Goal: Task Accomplishment & Management: Manage account settings

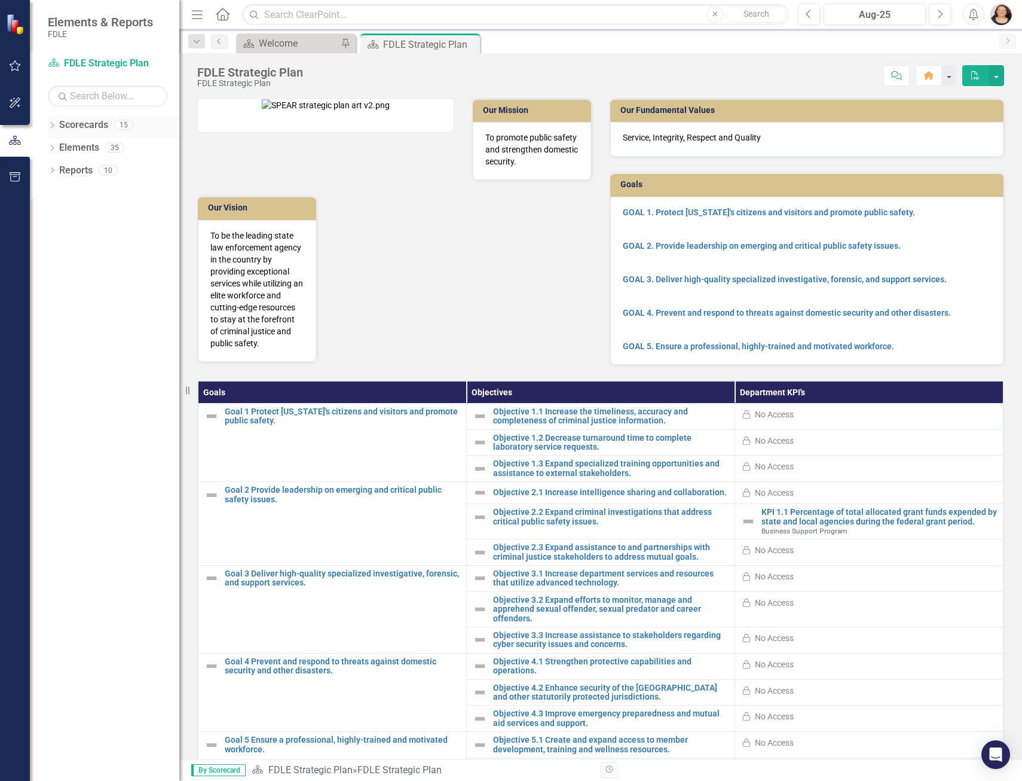
click at [55, 129] on icon "Dropdown" at bounding box center [52, 126] width 8 height 7
click at [59, 149] on icon "Dropdown" at bounding box center [58, 146] width 9 height 7
click at [69, 215] on icon "Dropdown" at bounding box center [70, 215] width 9 height 7
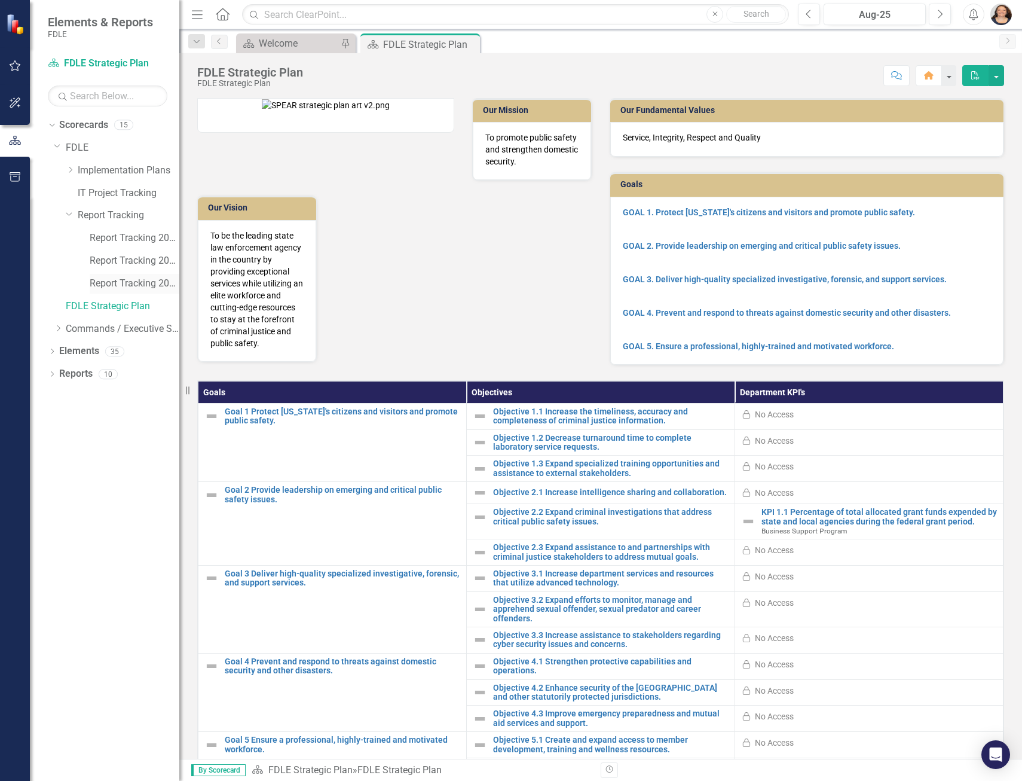
click at [140, 289] on link "Report Tracking 2025" at bounding box center [135, 284] width 90 height 14
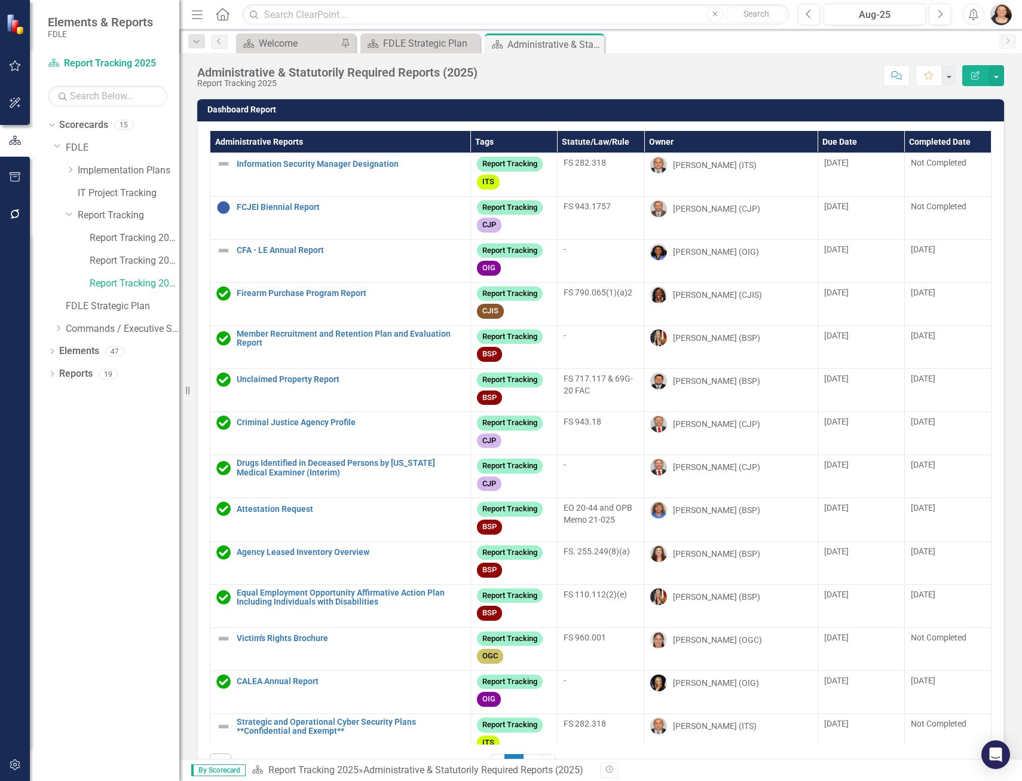
click at [671, 143] on th "Owner" at bounding box center [730, 142] width 173 height 22
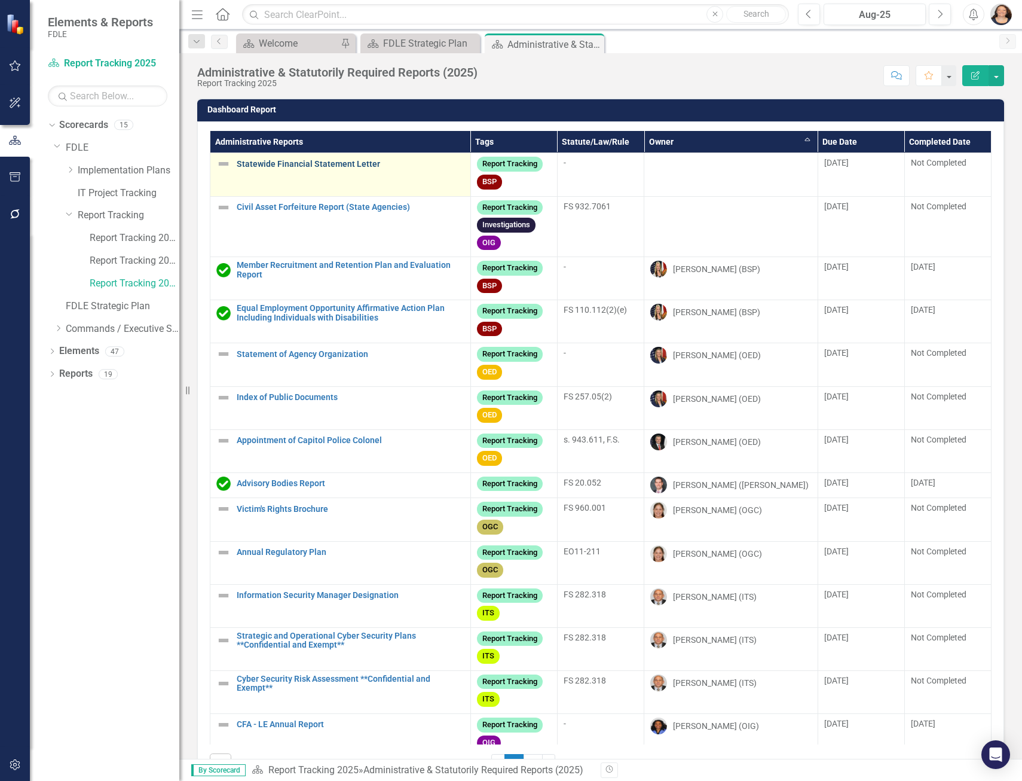
click at [300, 164] on link "Statewide Financial Statement Letter" at bounding box center [351, 164] width 228 height 9
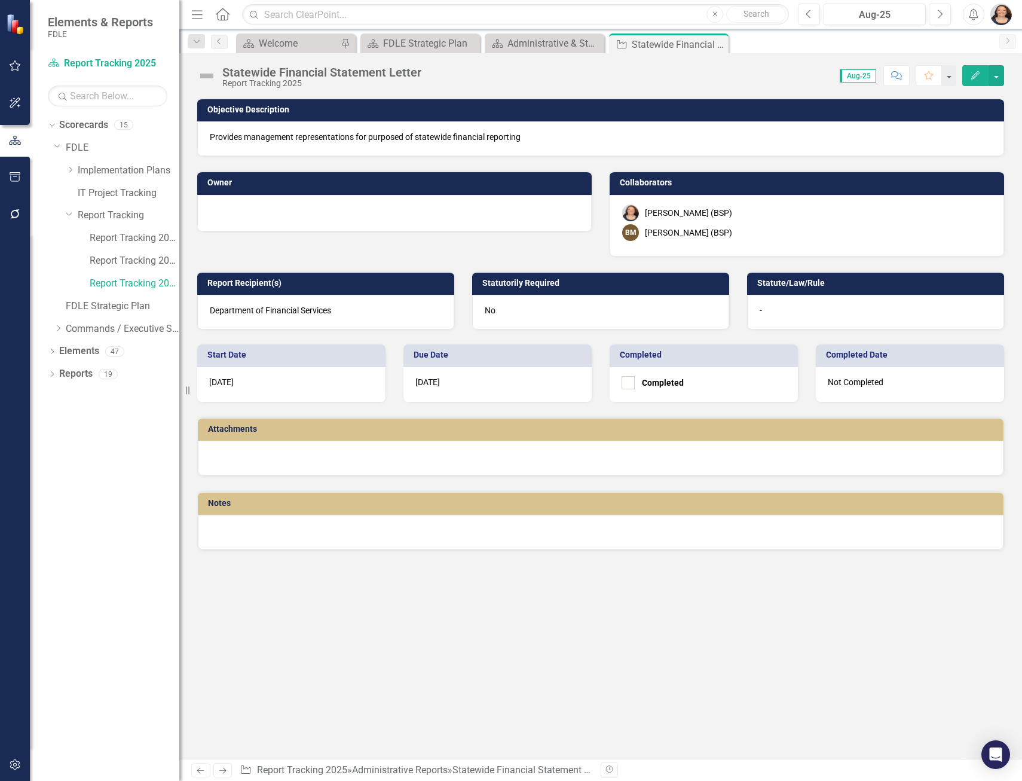
click at [371, 213] on div at bounding box center [394, 211] width 369 height 14
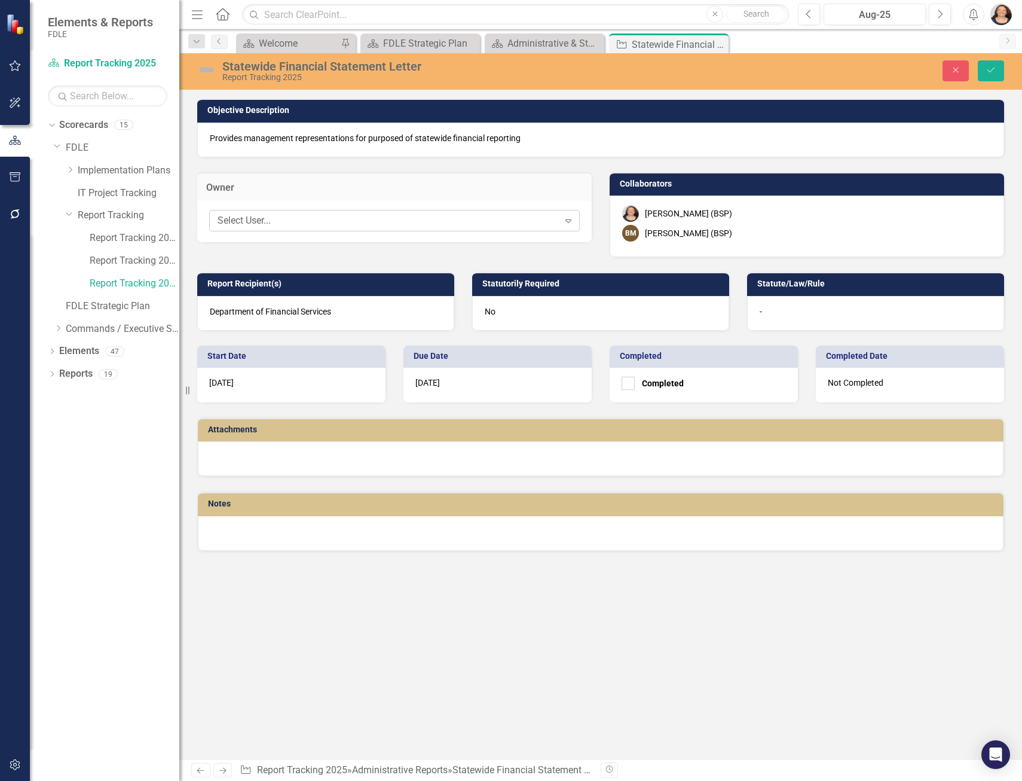
click at [356, 216] on div "Select User..." at bounding box center [388, 221] width 341 height 14
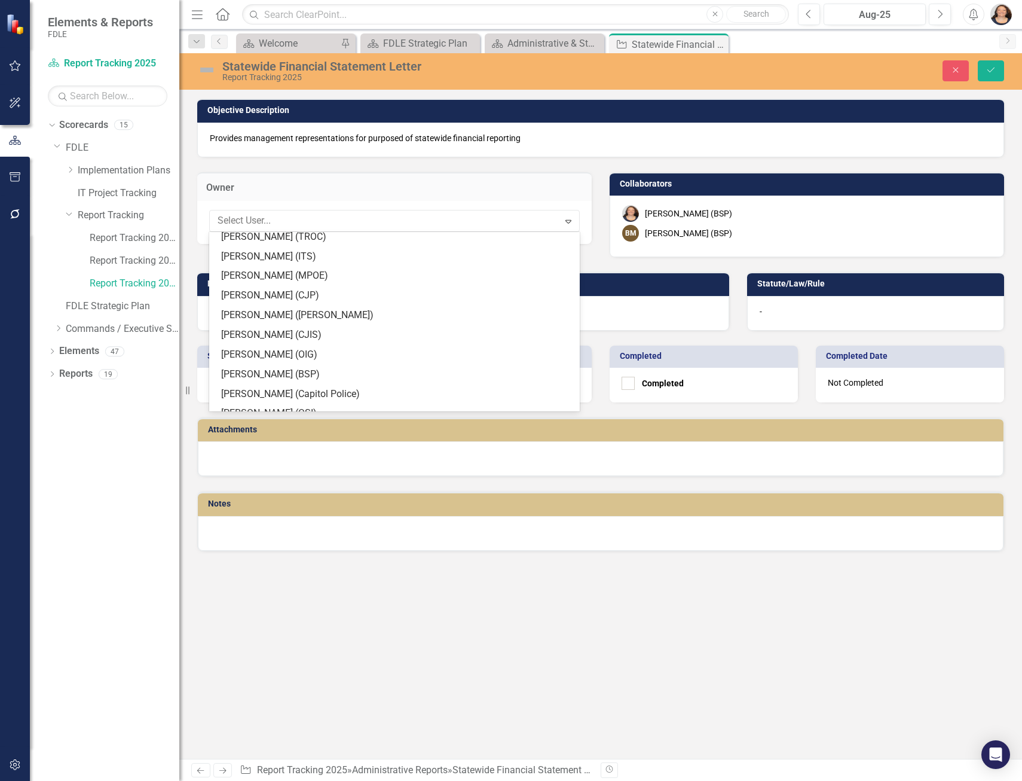
scroll to position [1195, 0]
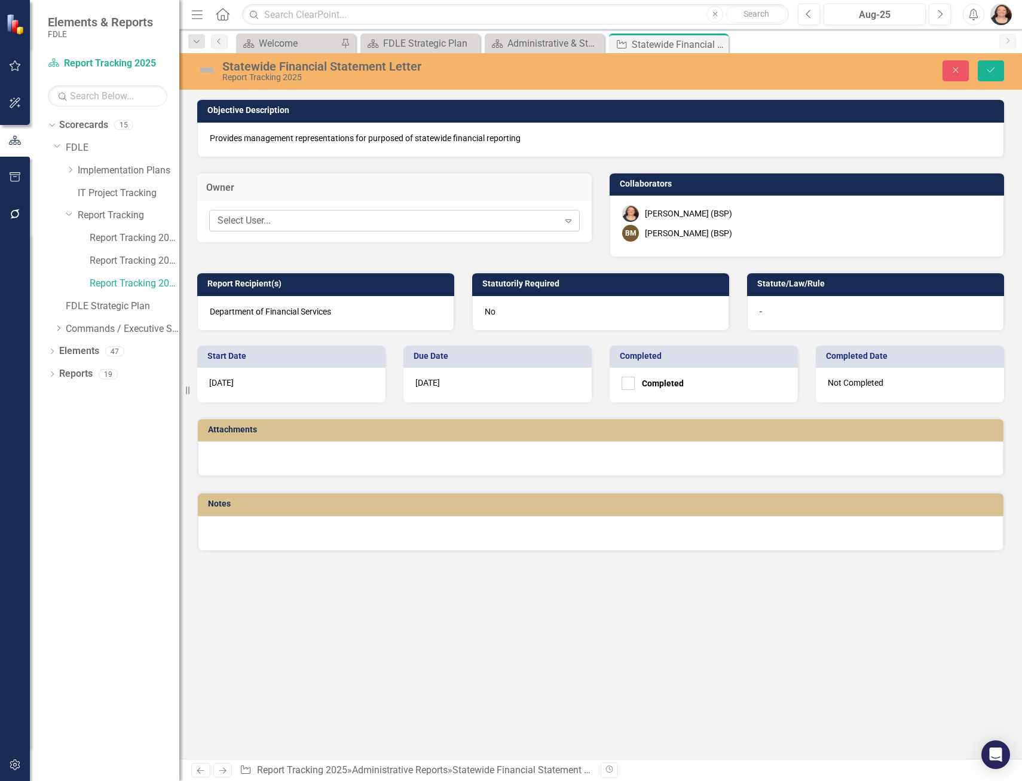
click at [305, 219] on div "Select User..." at bounding box center [388, 221] width 341 height 14
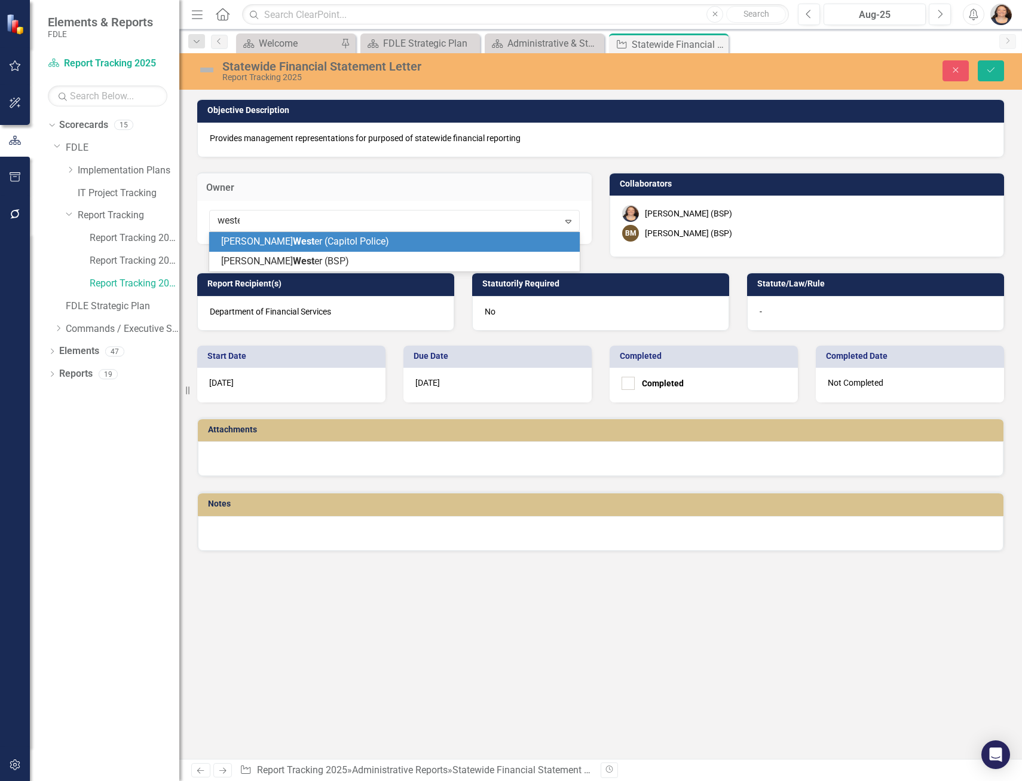
type input "[PERSON_NAME]"
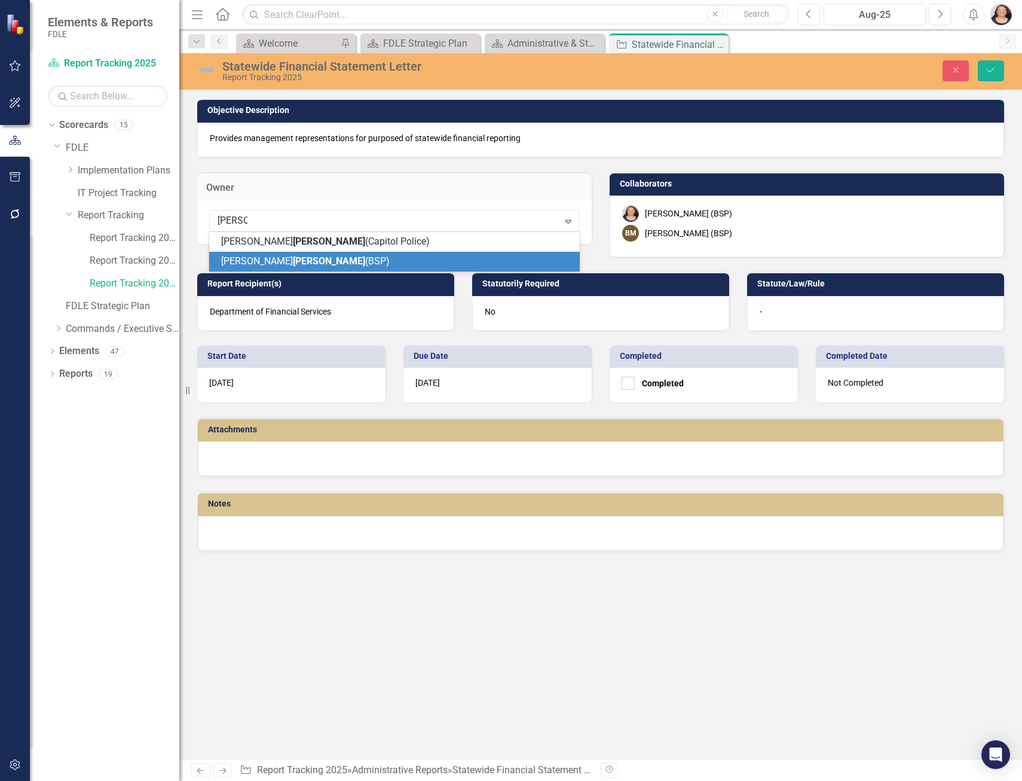
click at [299, 262] on span "[PERSON_NAME] (BSP)" at bounding box center [305, 260] width 169 height 11
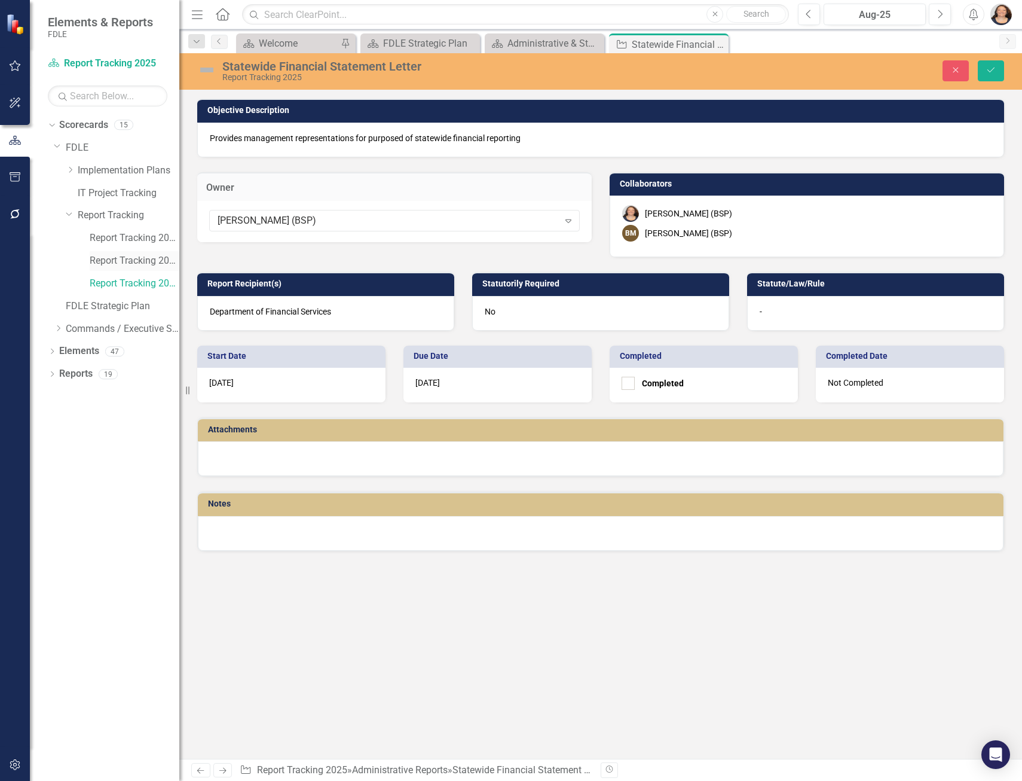
click at [161, 267] on link "Report Tracking 2024" at bounding box center [135, 261] width 90 height 14
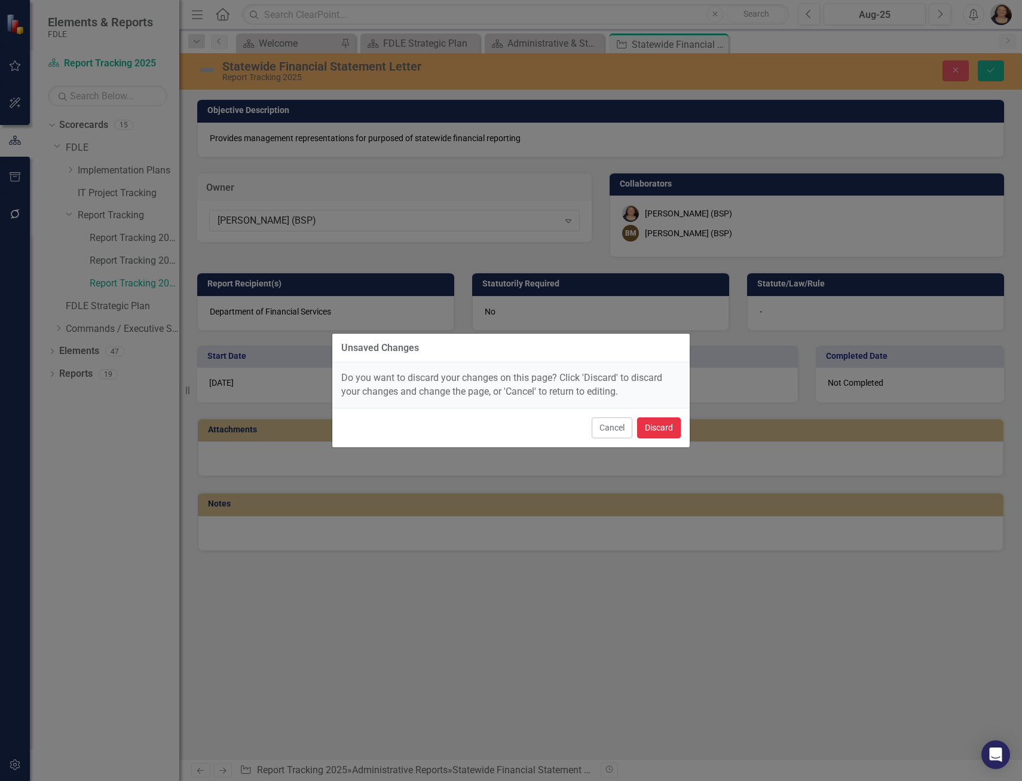
click at [652, 422] on button "Discard" at bounding box center [659, 427] width 44 height 21
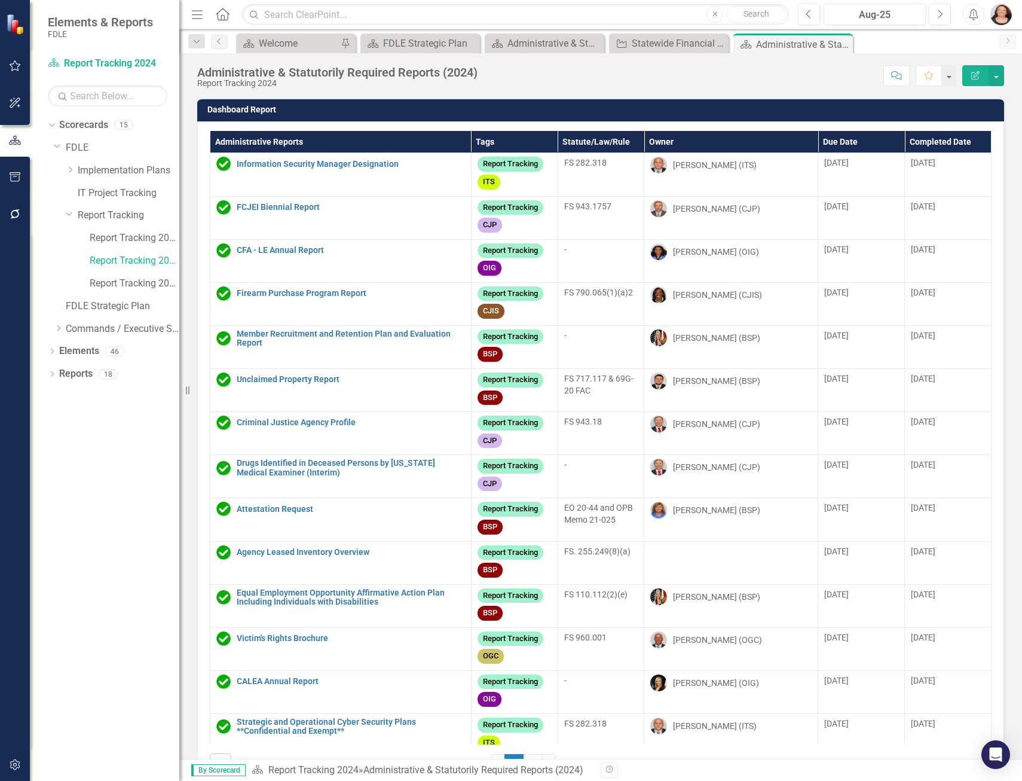
click at [654, 140] on th "Owner" at bounding box center [731, 142] width 174 height 22
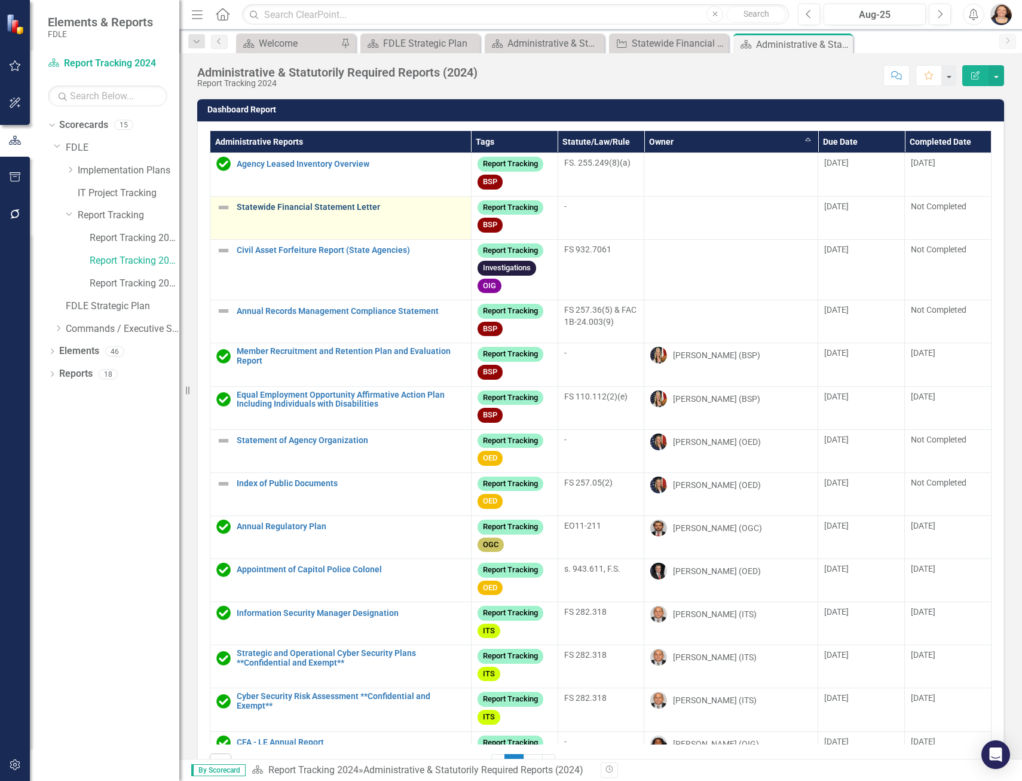
click at [320, 207] on link "Statewide Financial Statement Letter" at bounding box center [351, 207] width 228 height 9
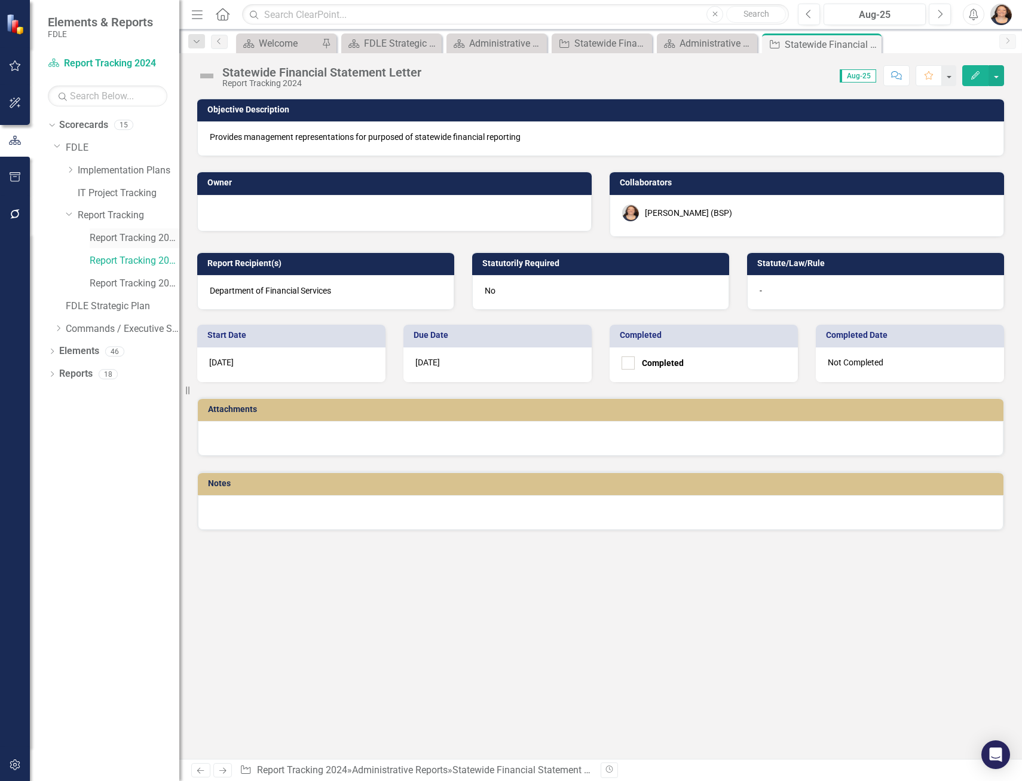
click at [117, 234] on link "Report Tracking 2023" at bounding box center [135, 238] width 90 height 14
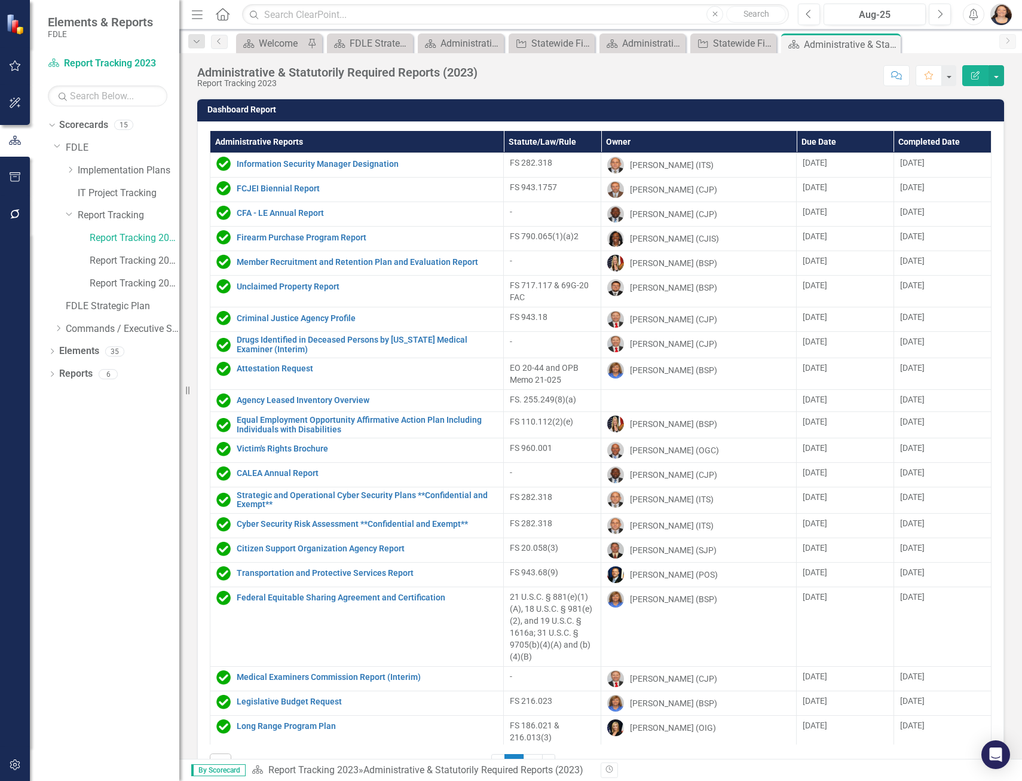
click at [608, 142] on th "Owner" at bounding box center [698, 142] width 195 height 22
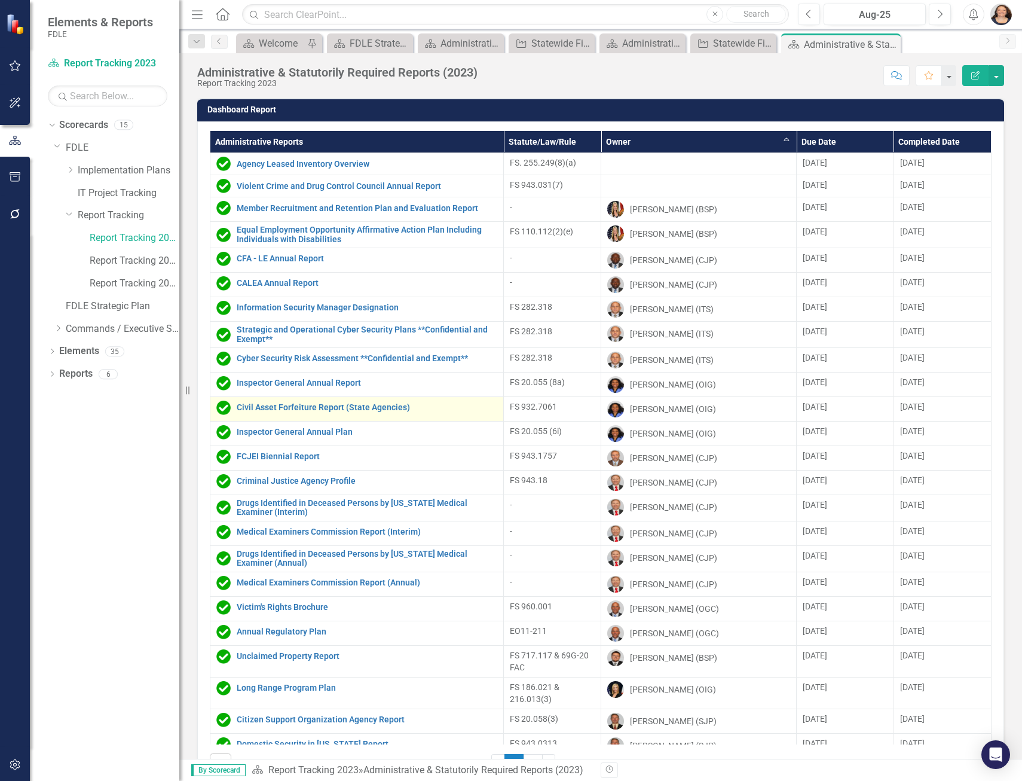
scroll to position [38, 0]
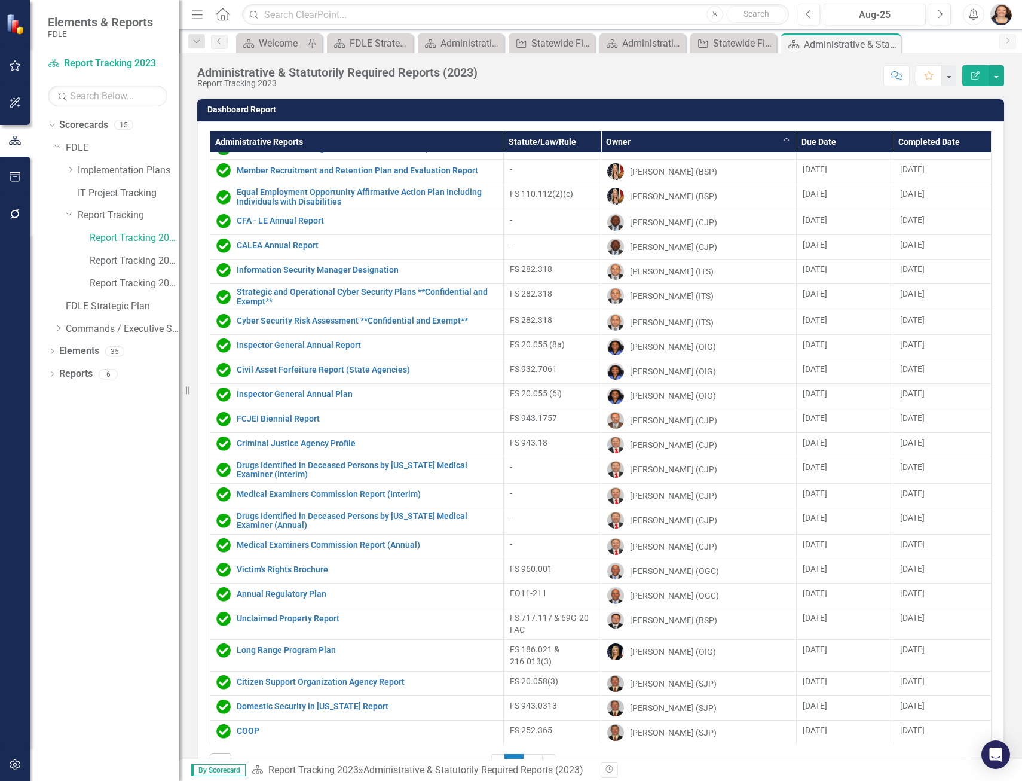
click at [275, 137] on th "Administrative Reports" at bounding box center [356, 142] width 293 height 22
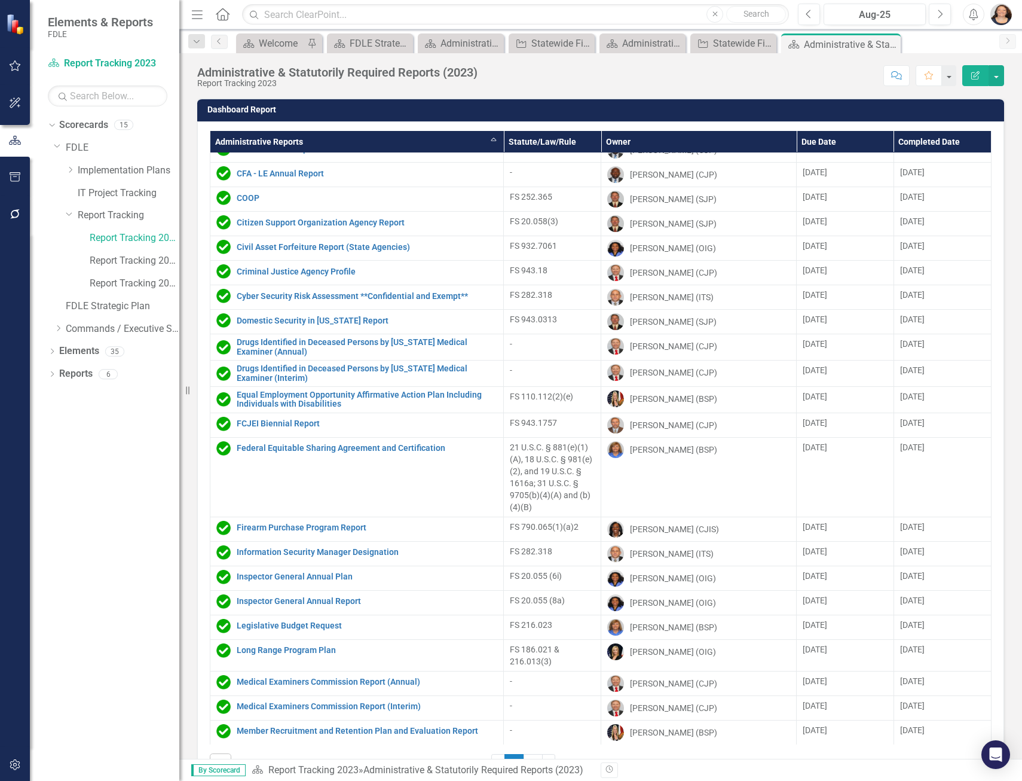
scroll to position [40, 0]
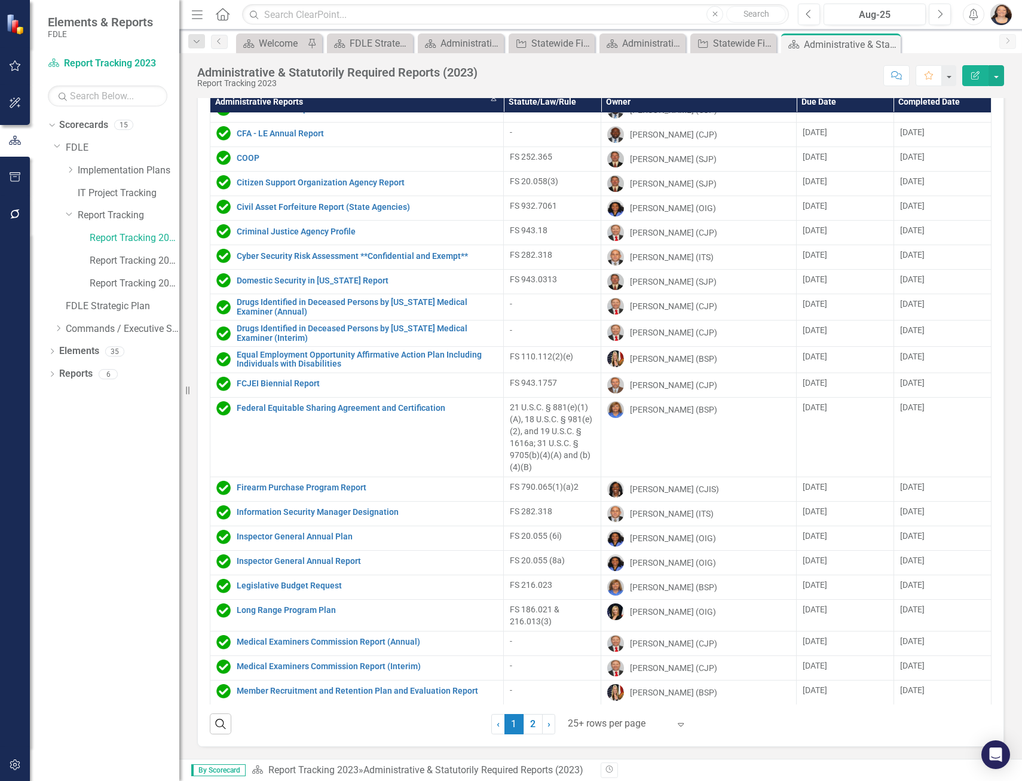
click at [573, 723] on div at bounding box center [619, 724] width 102 height 16
click at [588, 698] on div "Display All Rows" at bounding box center [625, 703] width 112 height 14
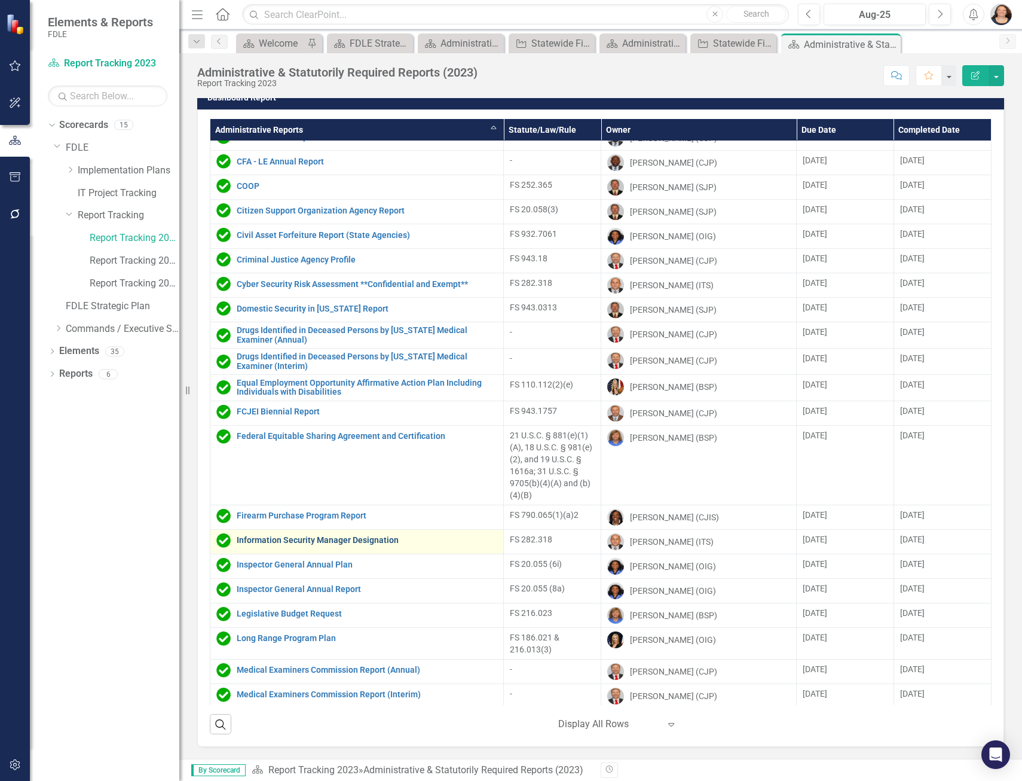
scroll to position [250, 0]
